Goal: Task Accomplishment & Management: Complete application form

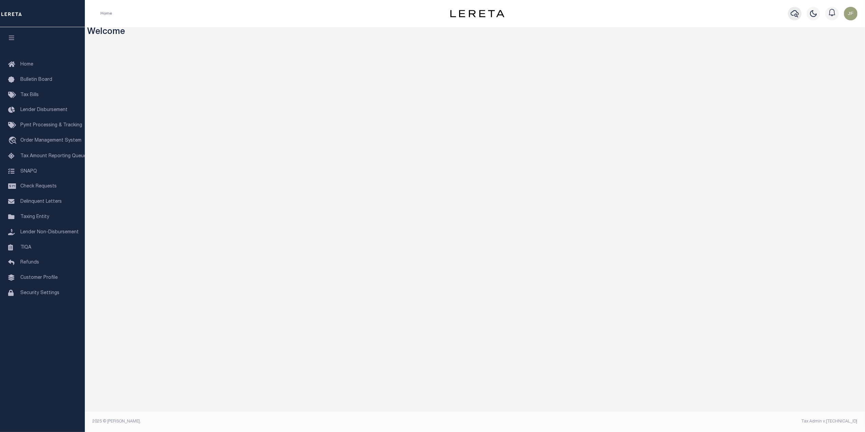
click at [791, 10] on icon "button" at bounding box center [795, 14] width 8 height 8
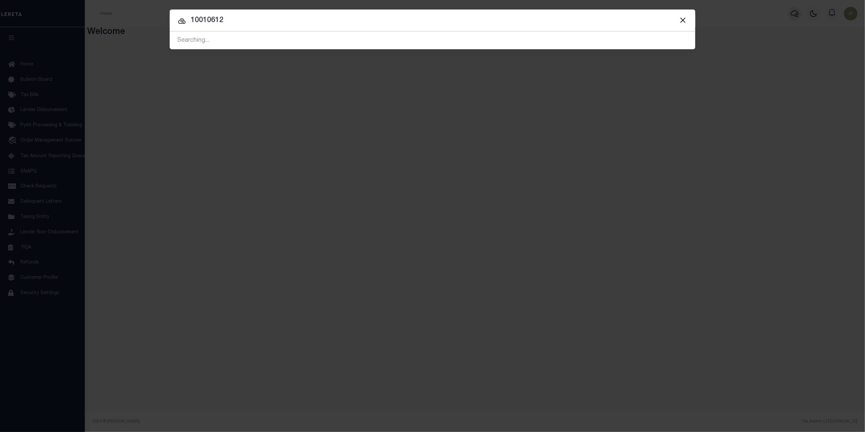
type input "10010612"
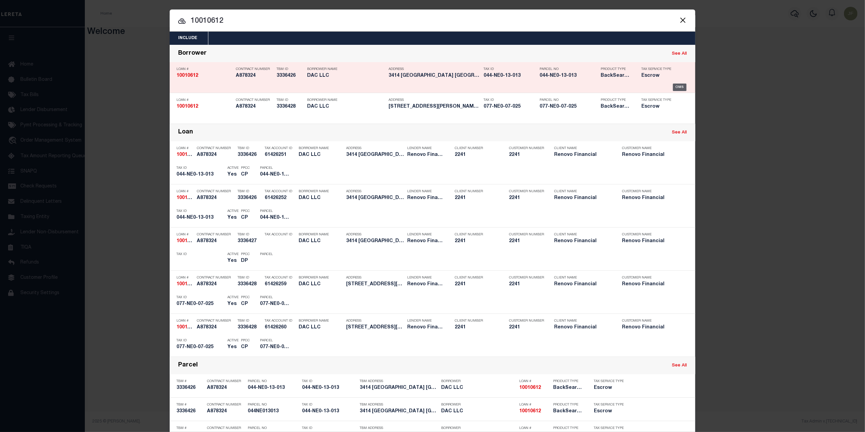
click at [676, 86] on div "OMS" at bounding box center [680, 87] width 14 height 7
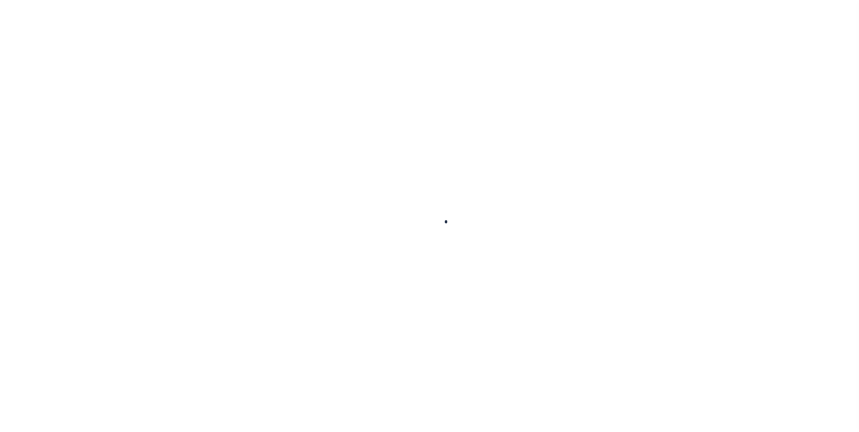
type input "10010612"
type input "DAC LLC"
select select
type input "12615 [PERSON_NAME][GEOGRAPHIC_DATA] PL"
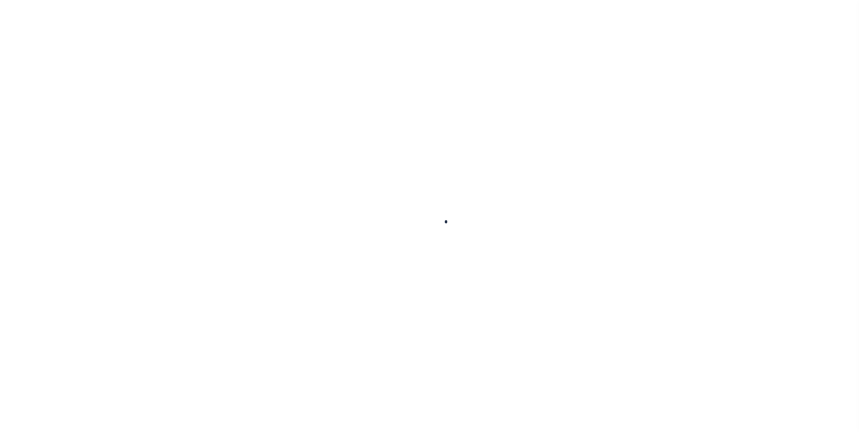
type input "[GEOGRAPHIC_DATA]"
select select "10"
select select "Escrow"
type input "3414 BURKLAND"
type input "044NE013013"
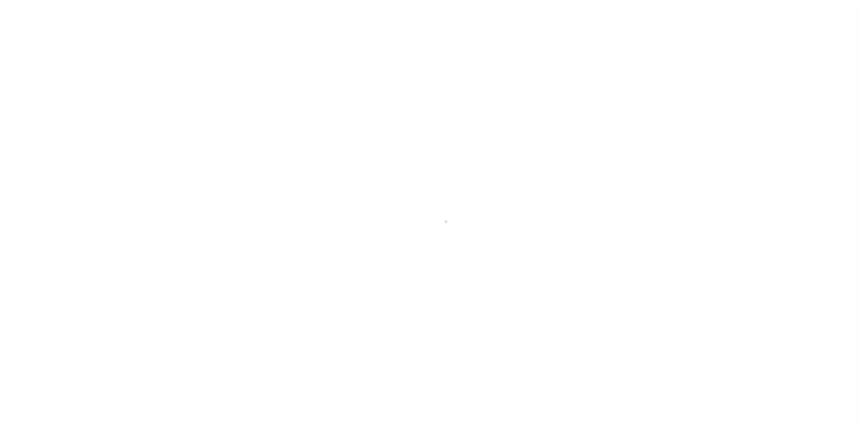
select select
type input "SHEPHERDSVILLE KY 40165"
type input "a0kUS0000018Ezj"
type input "KY"
select select
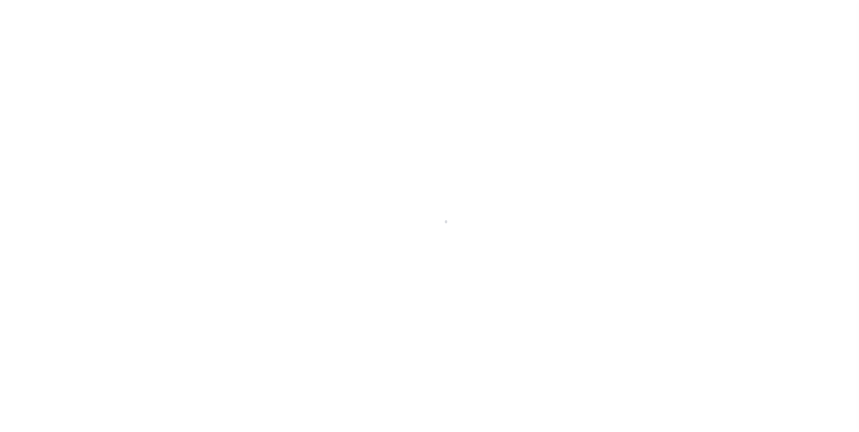
select select "25067"
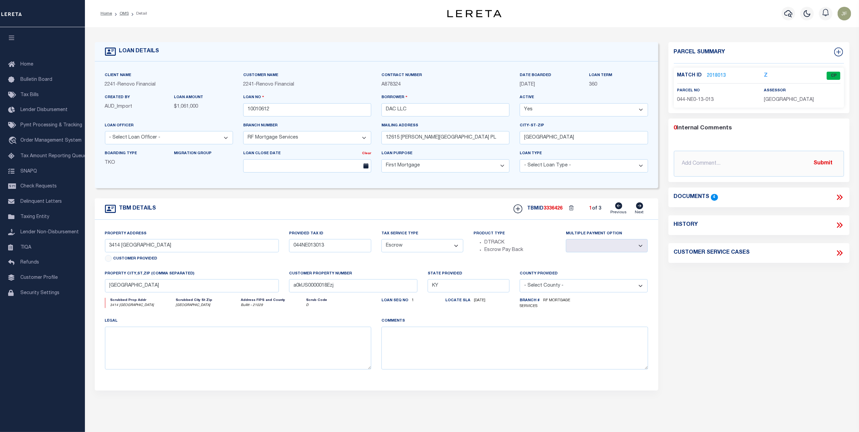
click at [637, 208] on icon at bounding box center [639, 205] width 7 height 7
type input "044-NE0-13-013"
select select
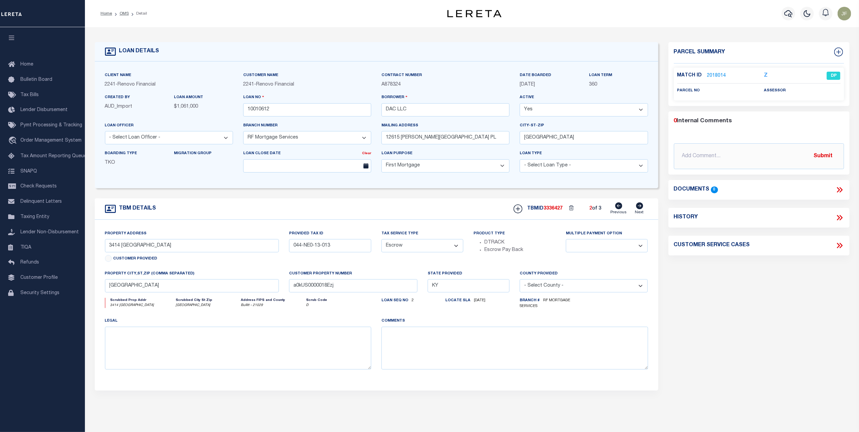
click at [638, 209] on icon at bounding box center [639, 205] width 7 height 7
type input "430 JOY"
type input "077-NE0-07-025"
select select
type input "[US_STATE] KY 40047"
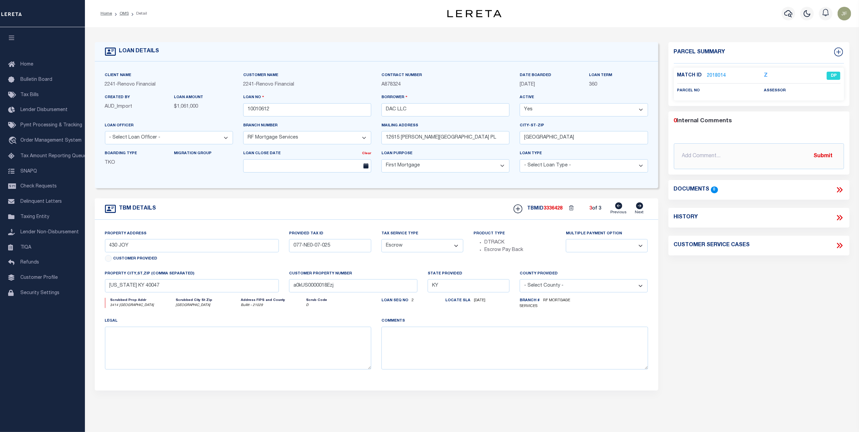
select select
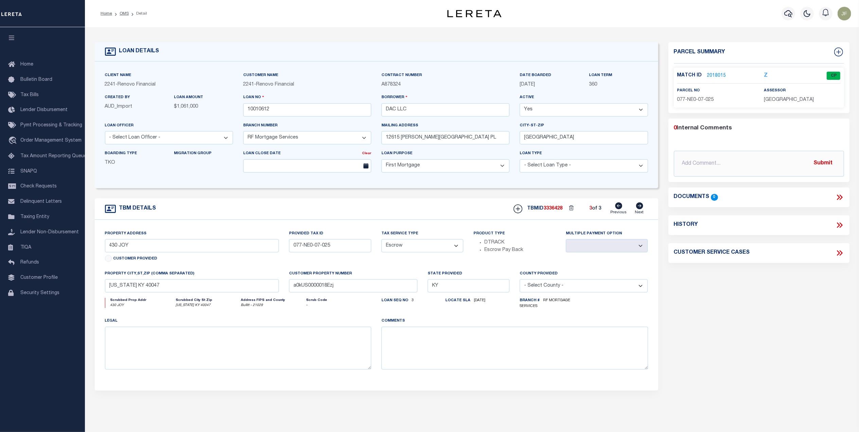
click at [719, 74] on link "2018015" at bounding box center [716, 75] width 19 height 7
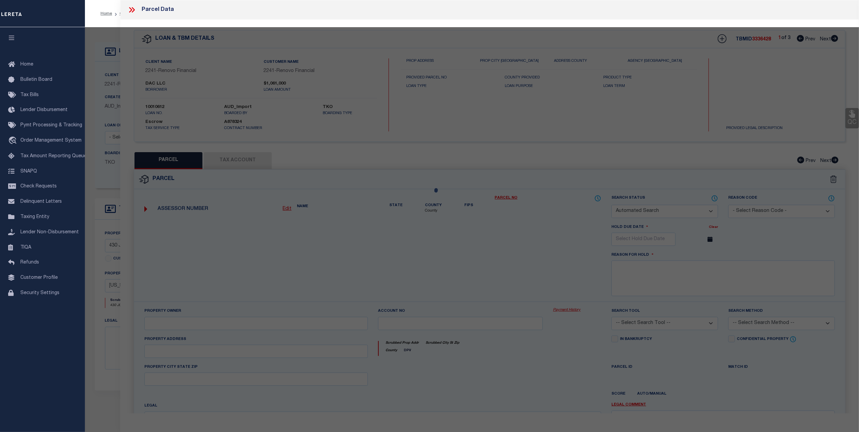
checkbox input "false"
select select "CP"
type input "DAC LLC"
select select "AGW"
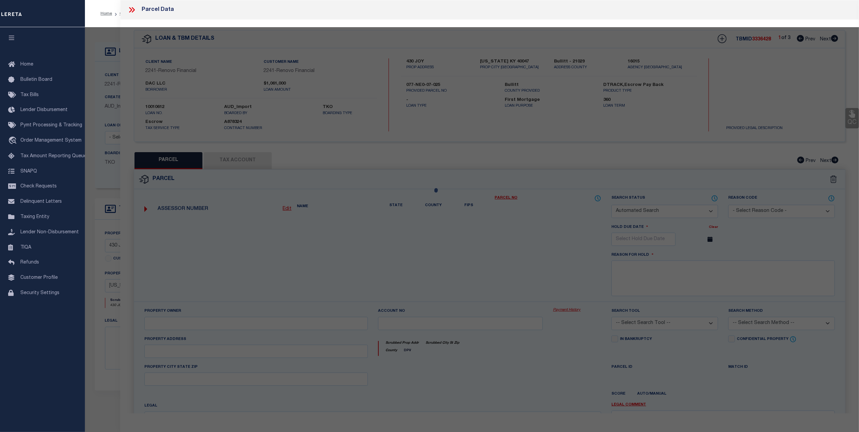
select select "ADD"
type input "JOY AVE"
checkbox input "false"
type input "[US_STATE] KY 40047"
type textarea "LTS 1 & 2 SEC 4 DOVE FIELD"
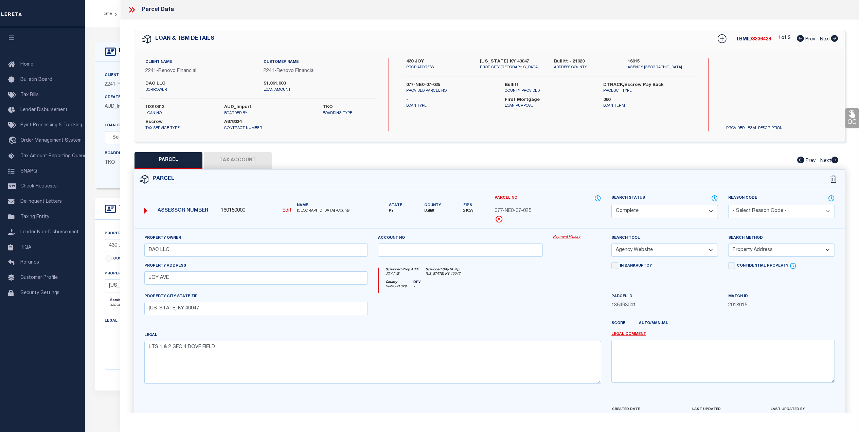
click at [572, 238] on link "Payment History" at bounding box center [577, 237] width 48 height 6
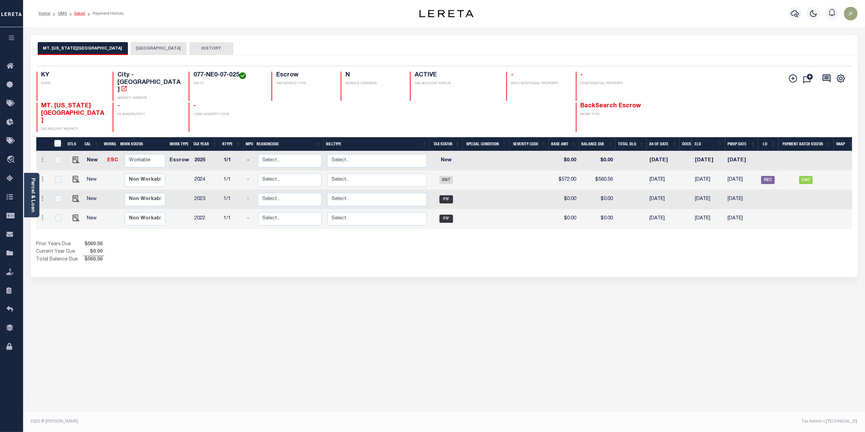
click at [78, 14] on link "Detail" at bounding box center [79, 14] width 11 height 4
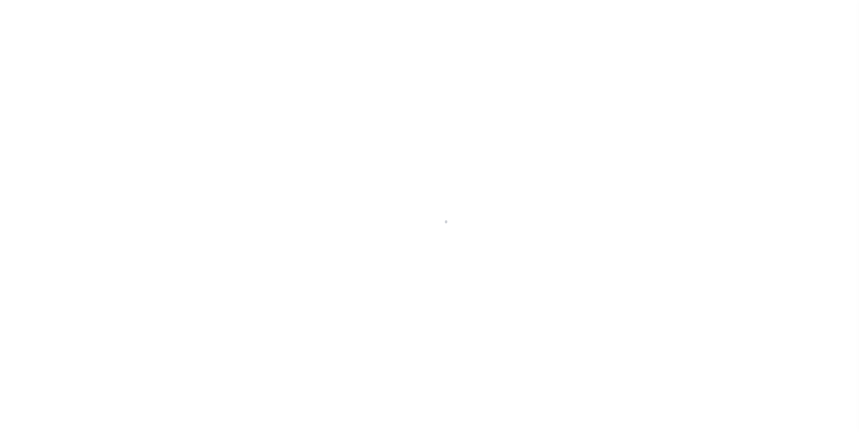
select select "10"
select select "Escrow"
type input "430 JOY"
type input "077-NE0-07-025"
select select
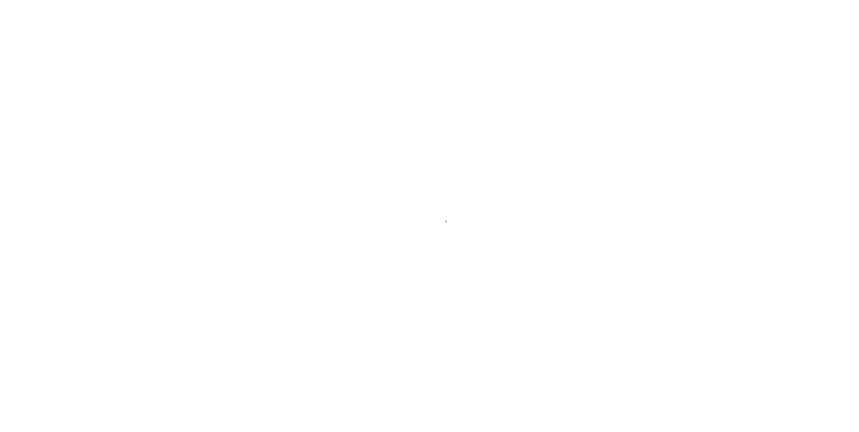
type input "[US_STATE] KY 40047"
type input "a0kUS0000018Ezj"
type input "KY"
select select
select select "25067"
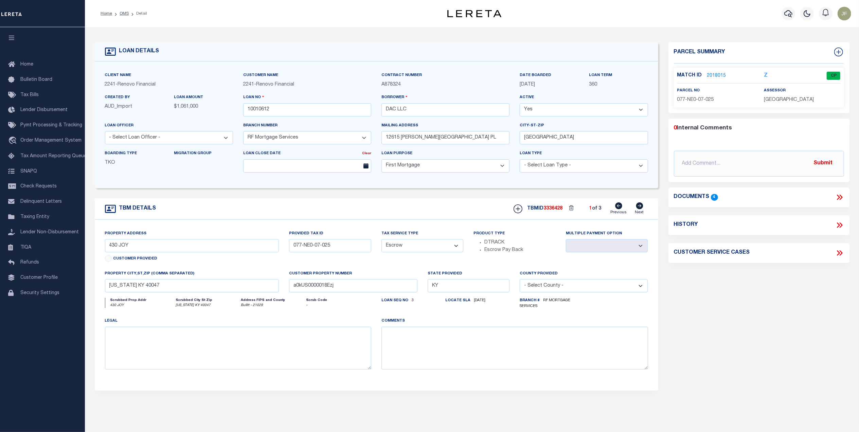
click at [714, 75] on link "2018015" at bounding box center [716, 75] width 19 height 7
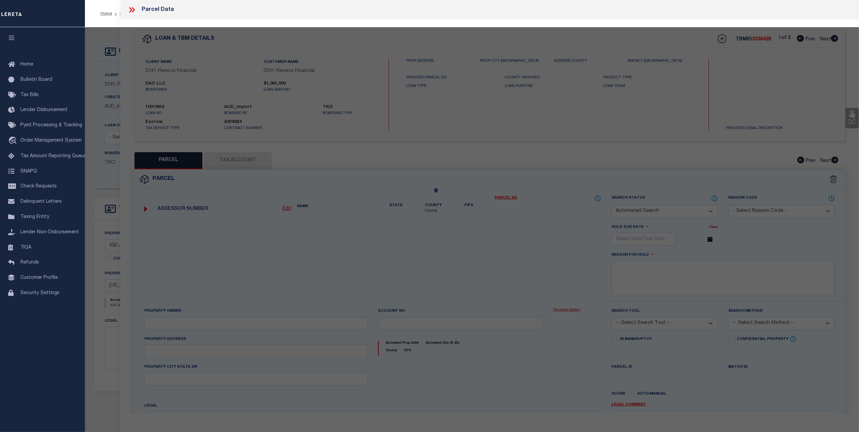
checkbox input "false"
select select "CP"
type input "DAC LLC"
select select "AGW"
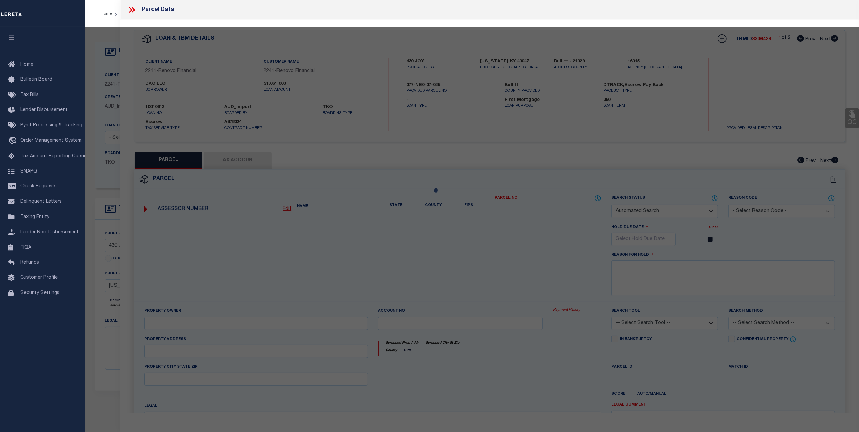
select select "ADD"
type input "JOY AVE"
checkbox input "false"
type input "[US_STATE] KY 40047"
type textarea "LTS 1 & 2 SEC 4 DOVE FIELD"
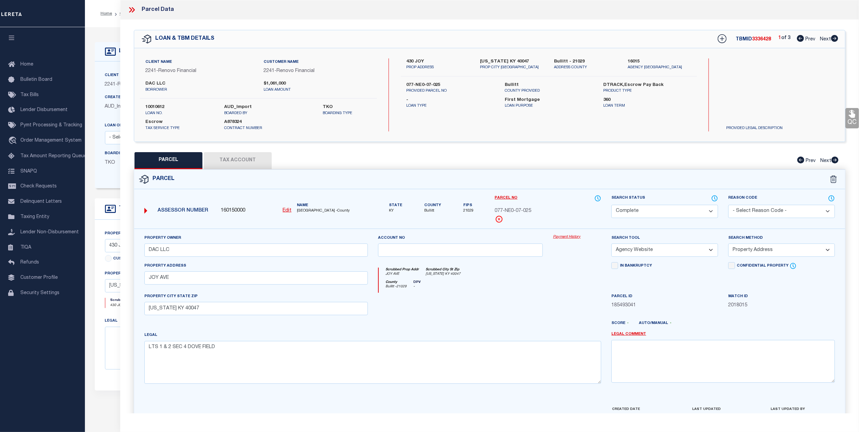
click at [134, 11] on icon at bounding box center [131, 9] width 9 height 9
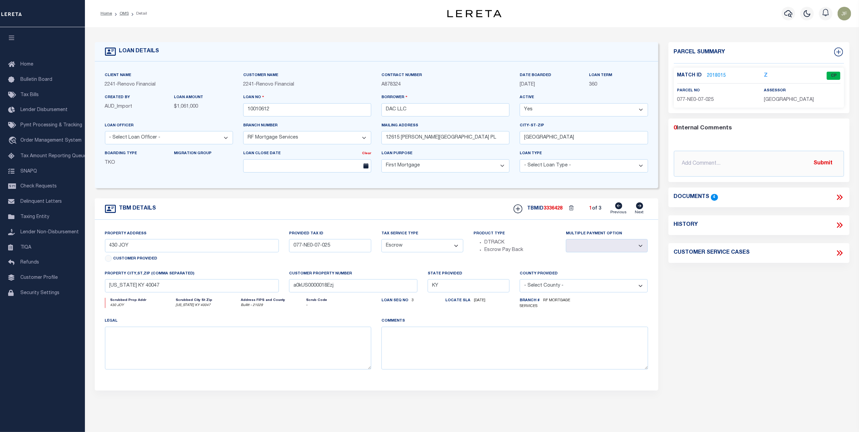
click at [714, 74] on link "2018015" at bounding box center [716, 75] width 19 height 7
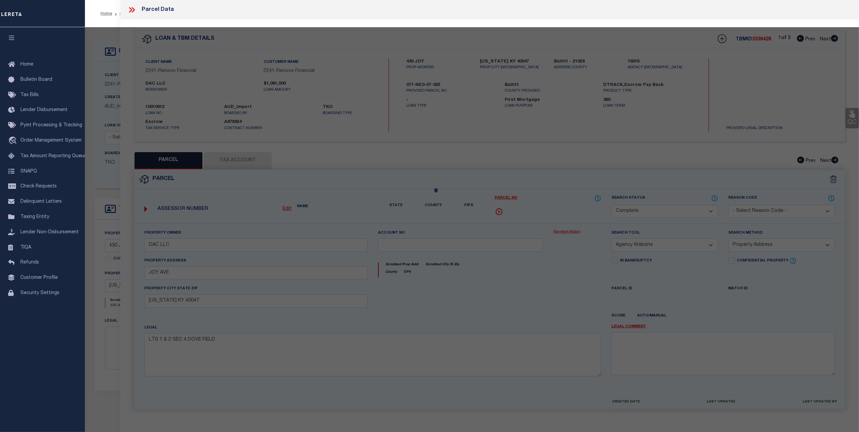
select select "AS"
select select
checkbox input "false"
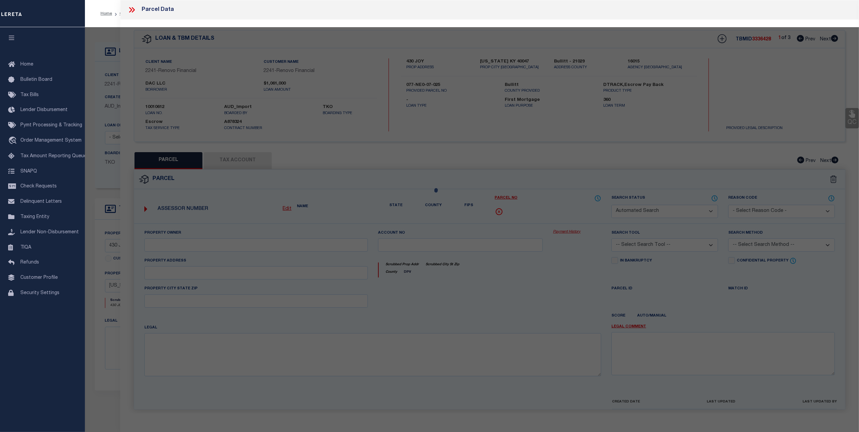
select select "CP"
type input "DAC LLC"
select select "AGW"
select select "ADD"
type input "JOY AVE"
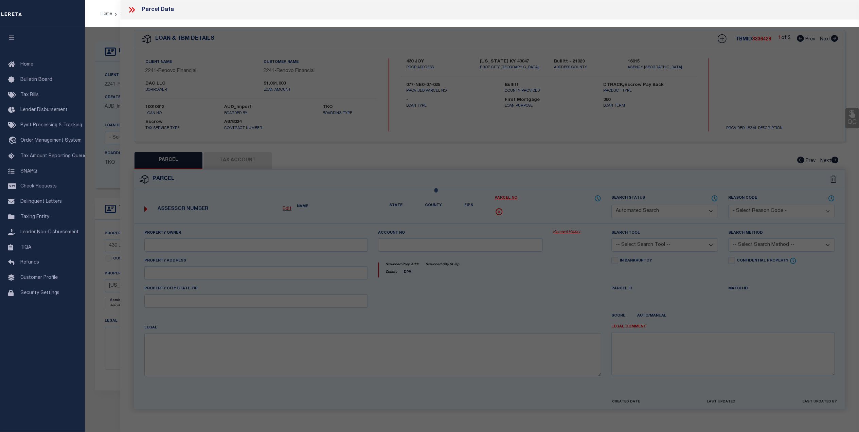
checkbox input "false"
type input "[US_STATE] KY 40047"
type textarea "LTS 1 & 2 SEC 4 DOVE FIELD"
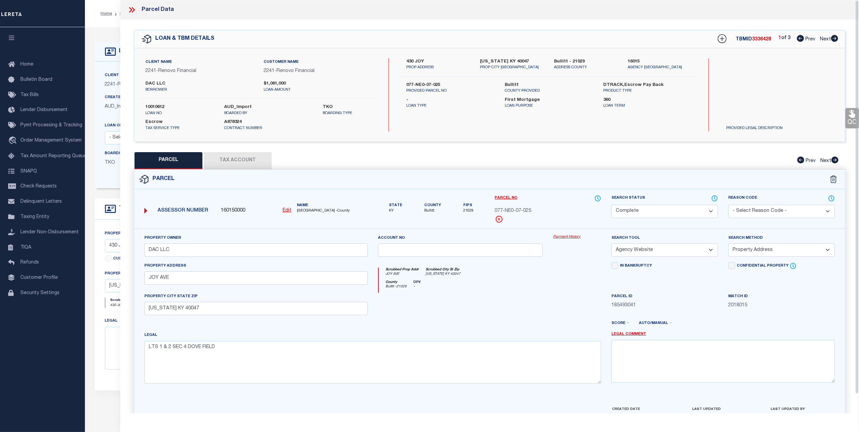
click at [570, 237] on link "Payment History" at bounding box center [577, 237] width 48 height 6
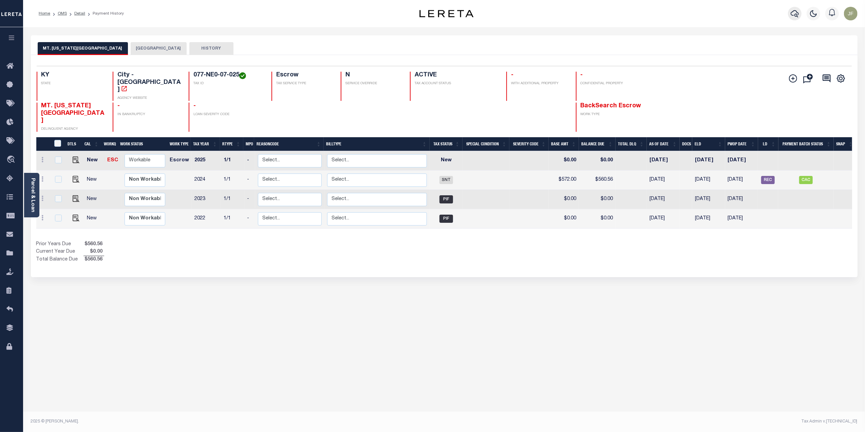
click at [800, 13] on button "button" at bounding box center [795, 14] width 14 height 14
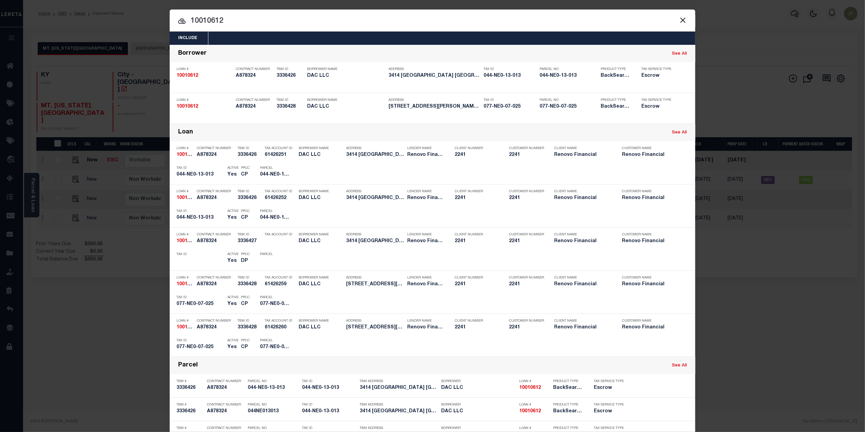
click at [227, 20] on input "10010612" at bounding box center [433, 21] width 526 height 12
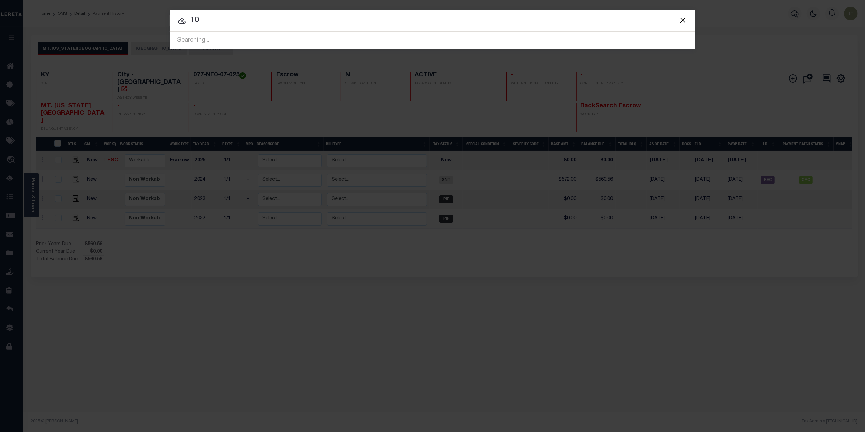
type input "1"
click at [188, 23] on input "878324" at bounding box center [433, 21] width 526 height 12
type input "a878324"
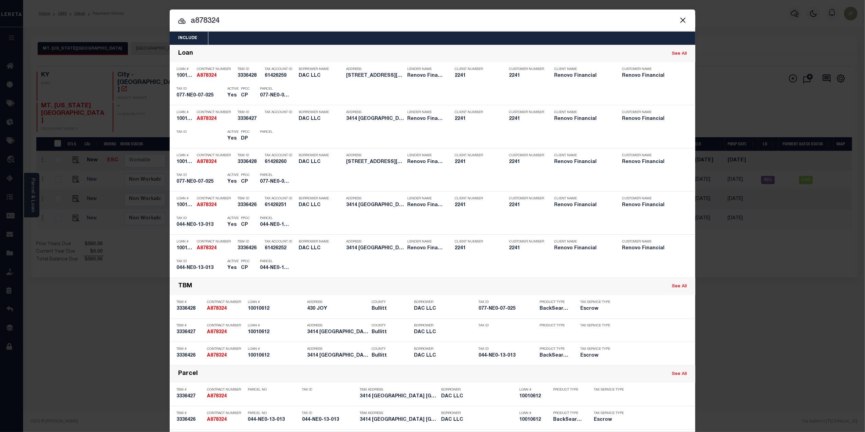
click at [679, 20] on button "Close" at bounding box center [683, 20] width 9 height 9
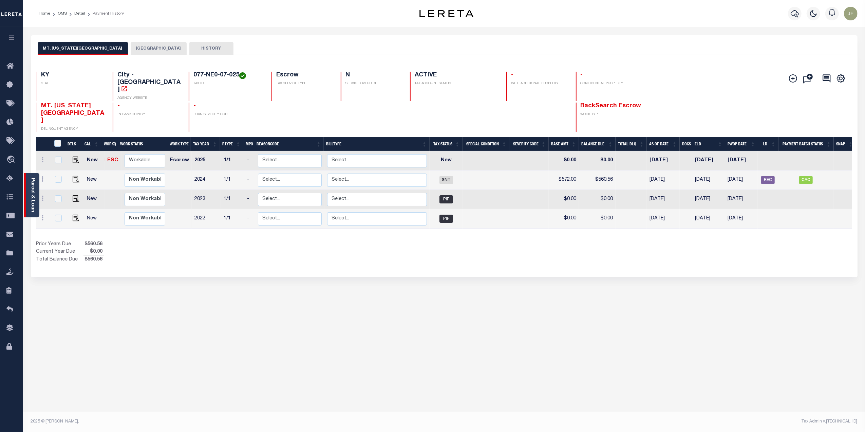
click at [32, 193] on link "Parcel & Loan" at bounding box center [32, 195] width 5 height 34
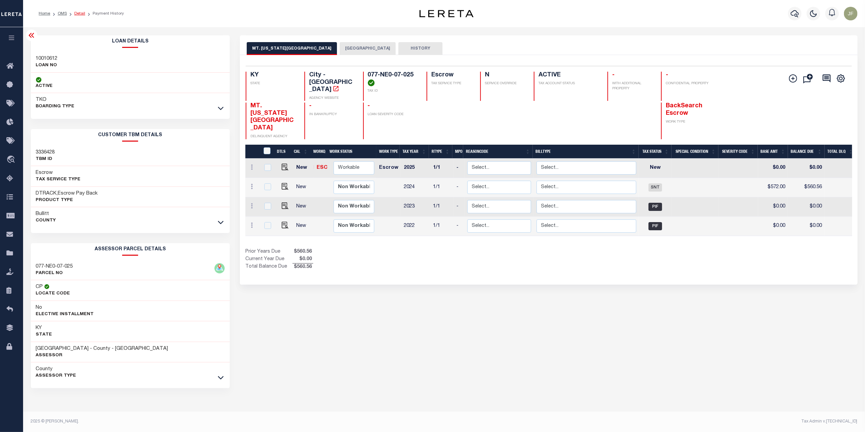
click at [80, 12] on link "Detail" at bounding box center [79, 14] width 11 height 4
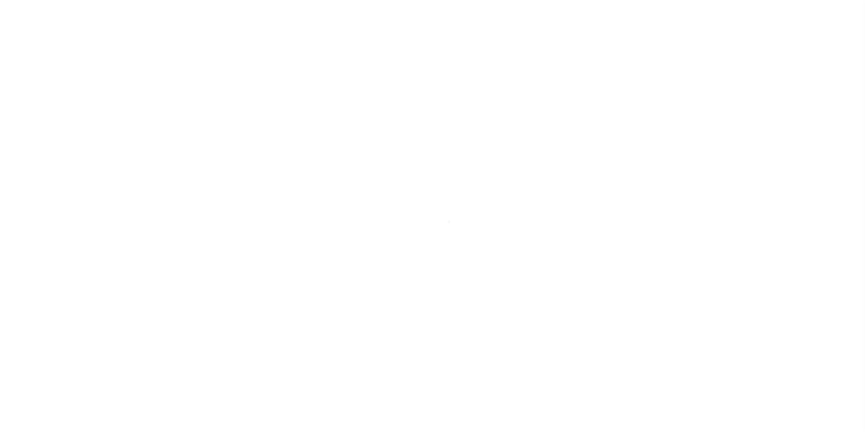
select select "10"
select select "Escrow"
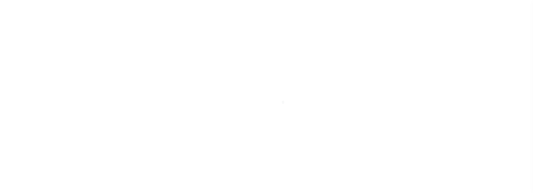
select select "25067"
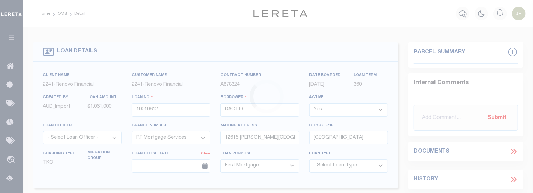
type input "430 JOY"
type input "077-NE0-07-025"
select select
type input "[US_STATE] KY 40047"
type input "a0kUS0000018Ezj"
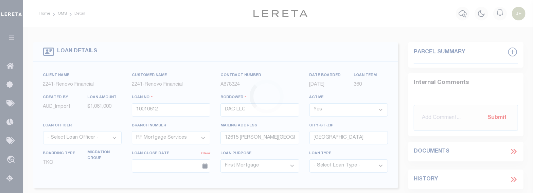
type input "KY"
select select
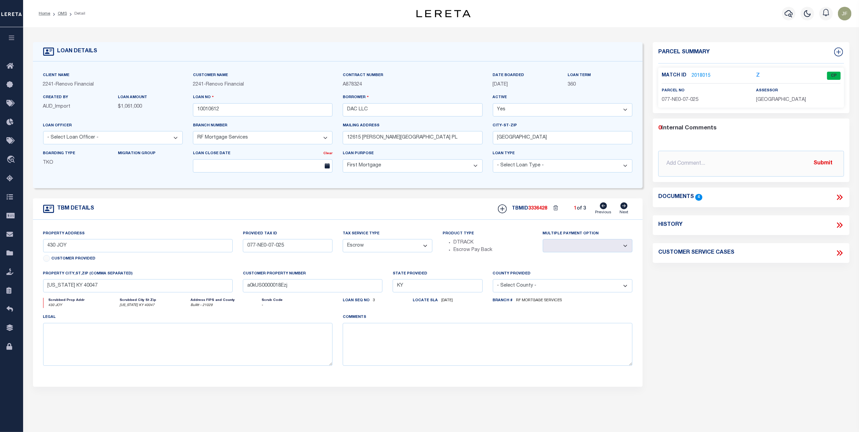
click at [699, 75] on link "2018015" at bounding box center [700, 75] width 19 height 7
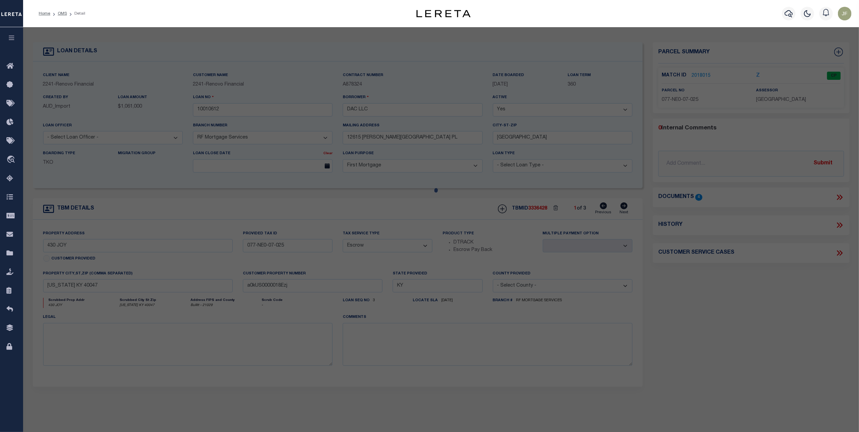
checkbox input "false"
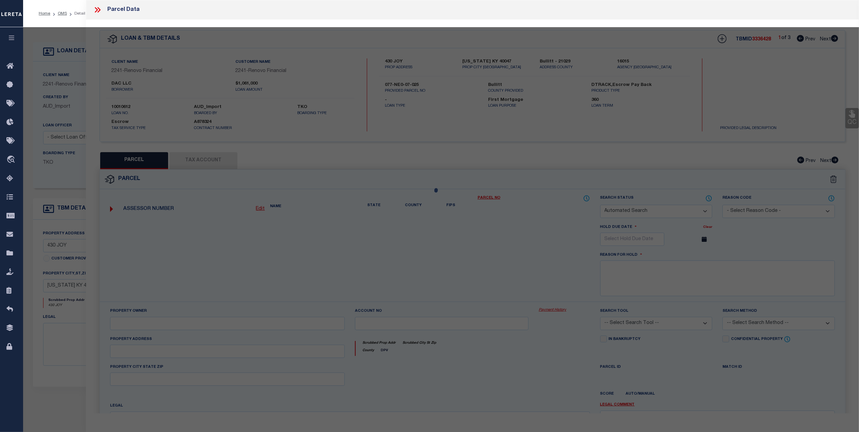
select select "CP"
type input "DAC LLC"
select select "AGW"
select select "ADD"
type input "JOY AVE"
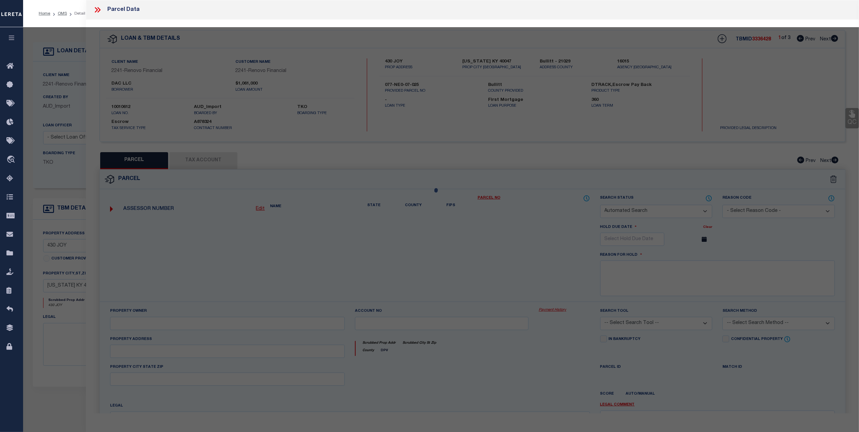
checkbox input "false"
type input "[US_STATE] KY 40047"
type textarea "LTS 1 & 2 SEC 4 DOVE FIELD"
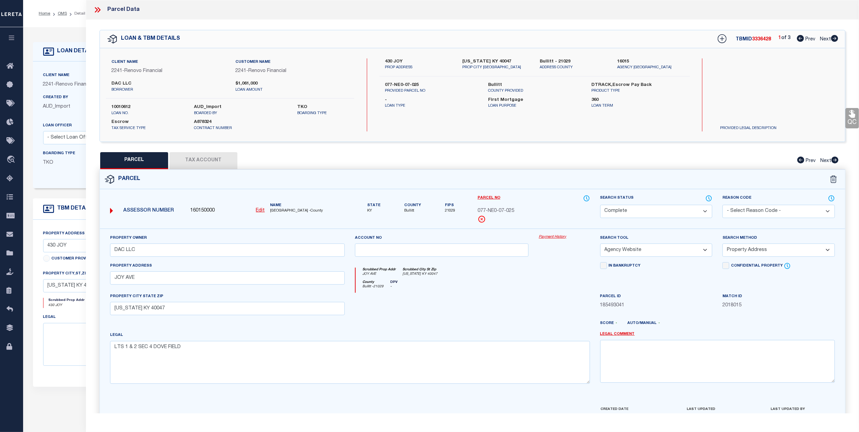
click at [558, 237] on link "Payment History" at bounding box center [564, 237] width 51 height 6
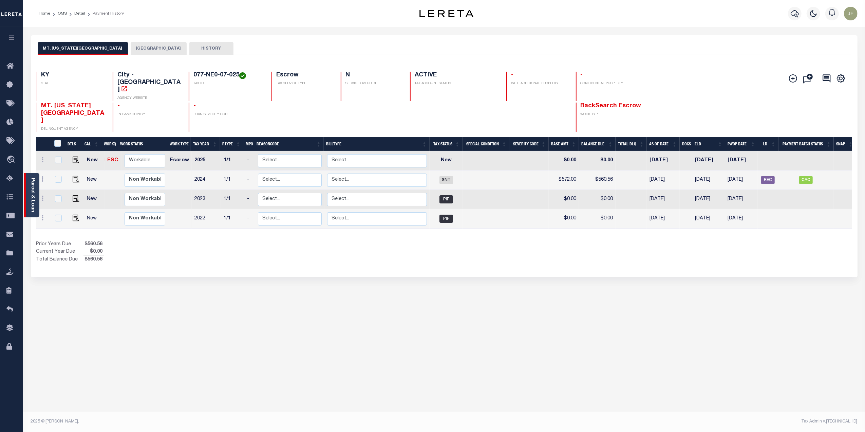
click at [34, 192] on link "Parcel & Loan" at bounding box center [32, 195] width 5 height 34
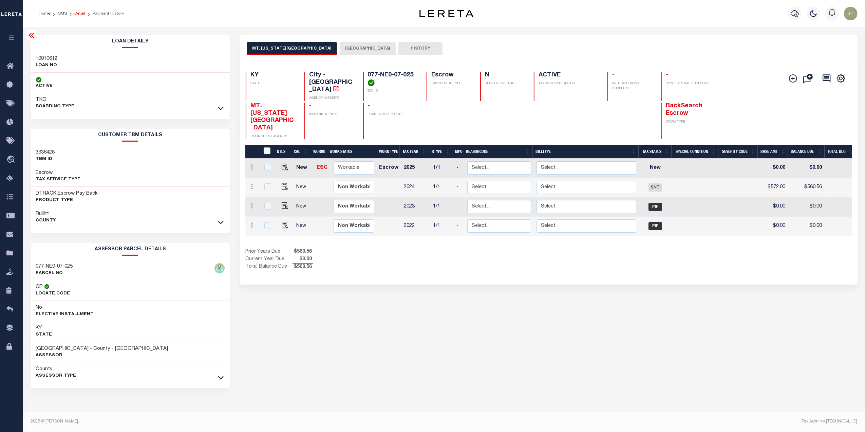
click at [84, 14] on link "Detail" at bounding box center [79, 14] width 11 height 4
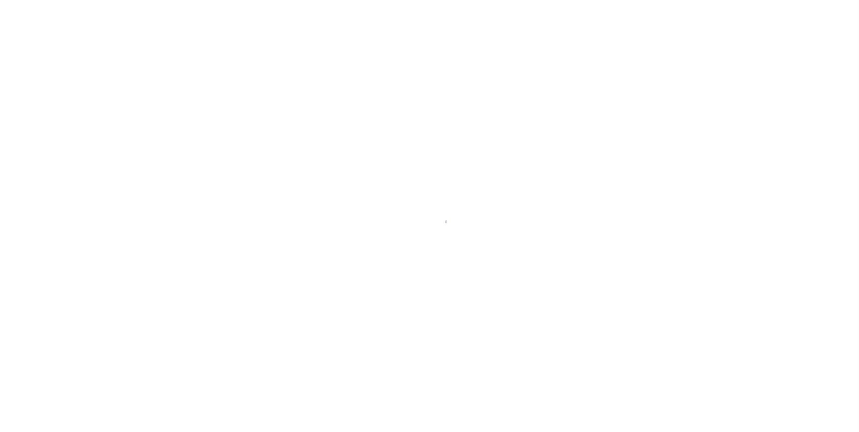
select select "10"
select select "Escrow"
type input "430 JOY"
type input "077-NE0-07-025"
select select
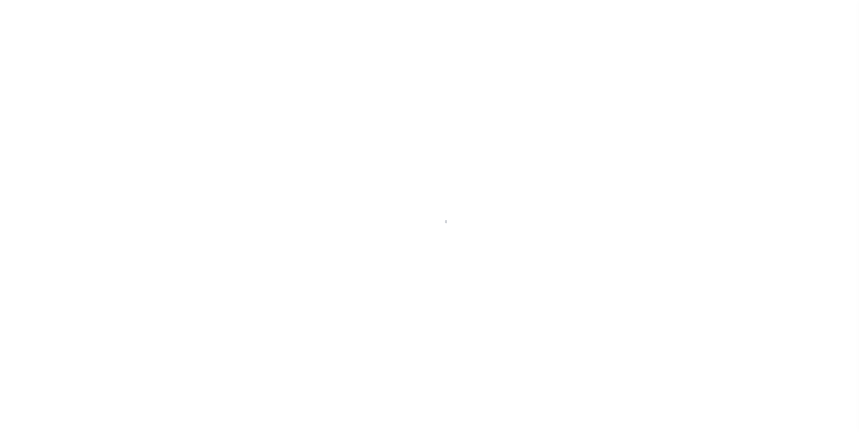
type input "[US_STATE] KY 40047"
type input "a0kUS0000018Ezj"
type input "KY"
select select
select select "25067"
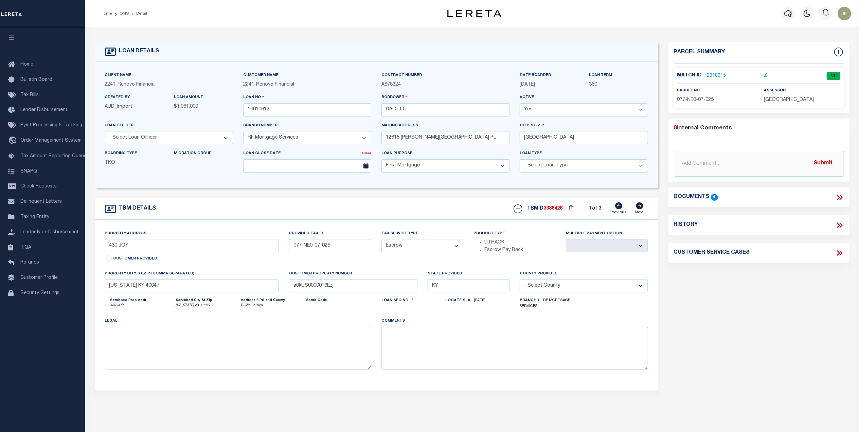
click at [714, 75] on link "2018015" at bounding box center [716, 75] width 19 height 7
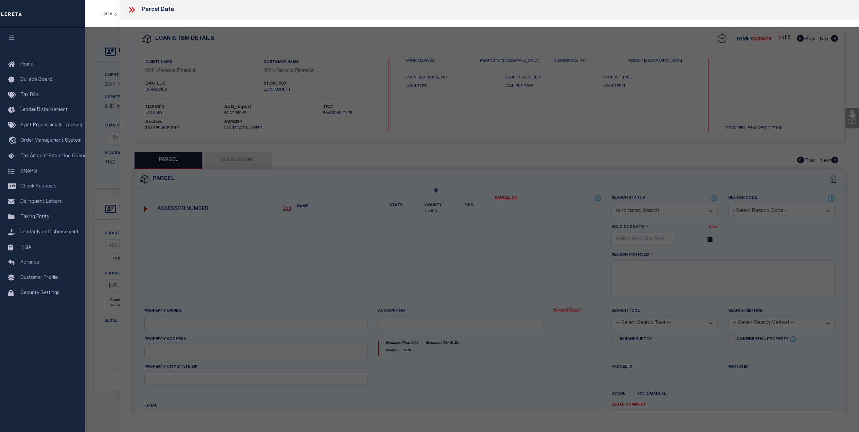
checkbox input "false"
select select "CP"
type input "DAC LLC"
select select "AGW"
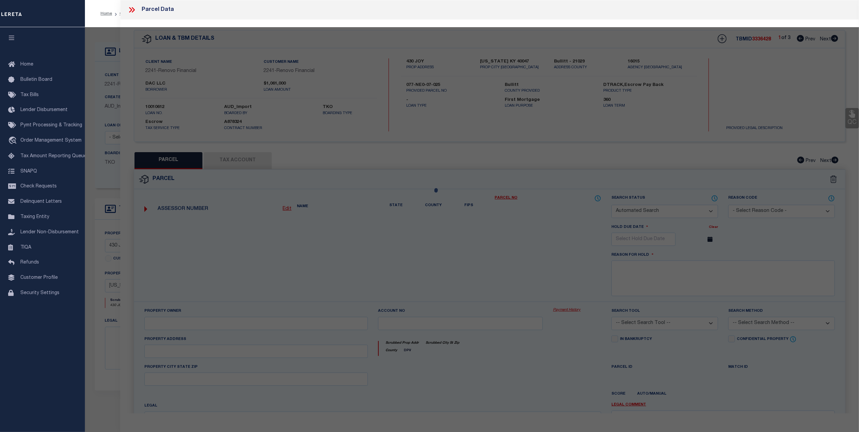
select select "ADD"
type input "JOY AVE"
checkbox input "false"
type input "[US_STATE] KY 40047"
type textarea "LTS 1 & 2 SEC 4 DOVE FIELD"
